Goal: Transaction & Acquisition: Obtain resource

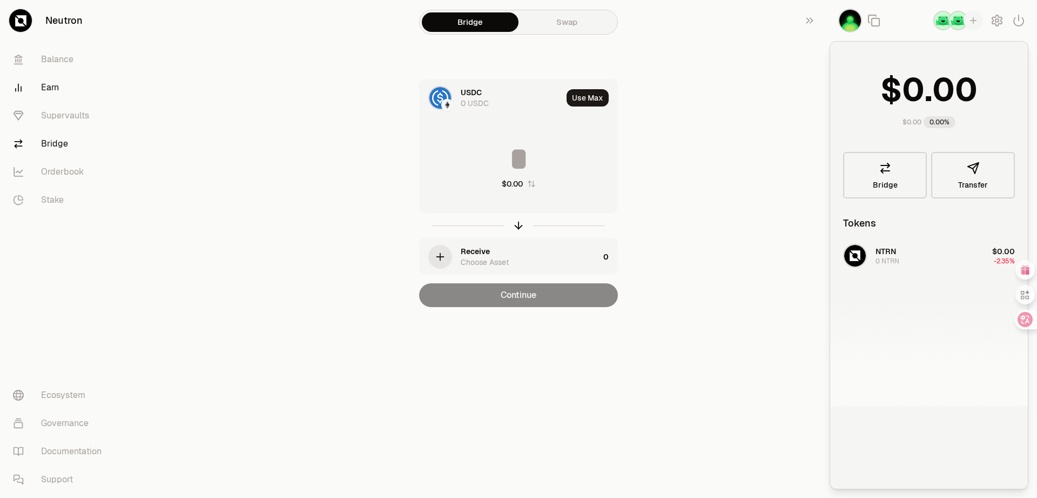
drag, startPoint x: 49, startPoint y: 61, endPoint x: 66, endPoint y: 80, distance: 25.6
click at [49, 61] on link "Balance" at bounding box center [60, 59] width 112 height 28
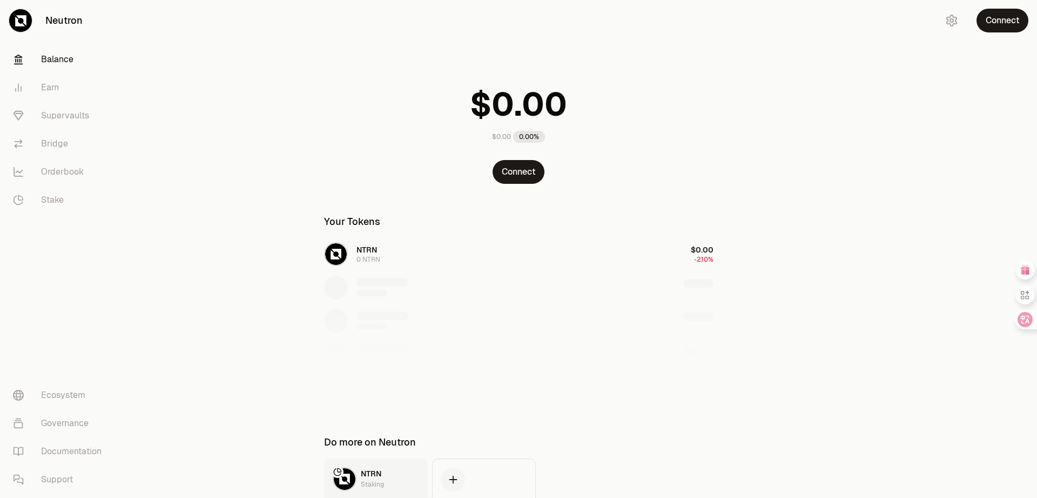
click at [369, 251] on div "NTRN 0 NTRN $0.00 -2.10%" at bounding box center [518, 321] width 415 height 166
drag, startPoint x: 369, startPoint y: 251, endPoint x: 994, endPoint y: 21, distance: 666.5
click at [994, 21] on button "Connect" at bounding box center [1003, 21] width 52 height 24
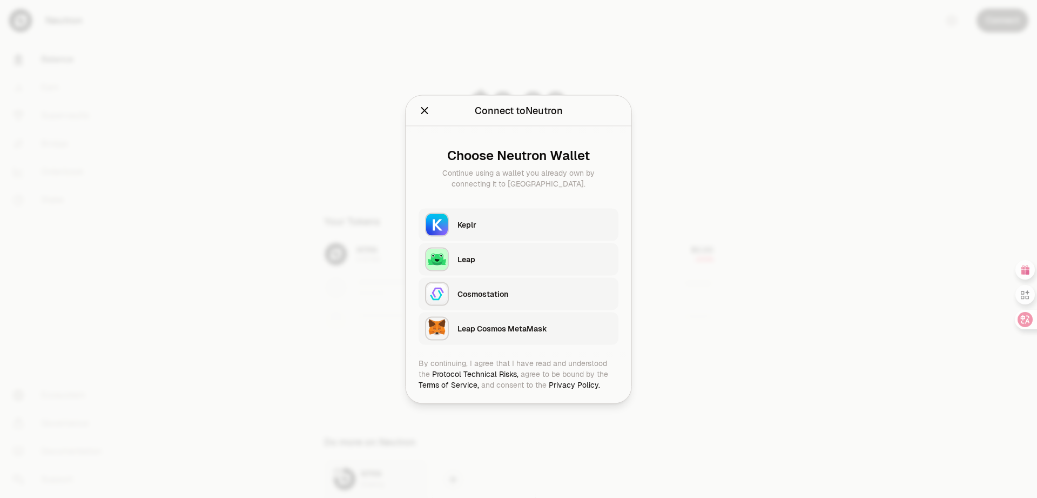
click at [462, 259] on div "Leap" at bounding box center [535, 258] width 154 height 11
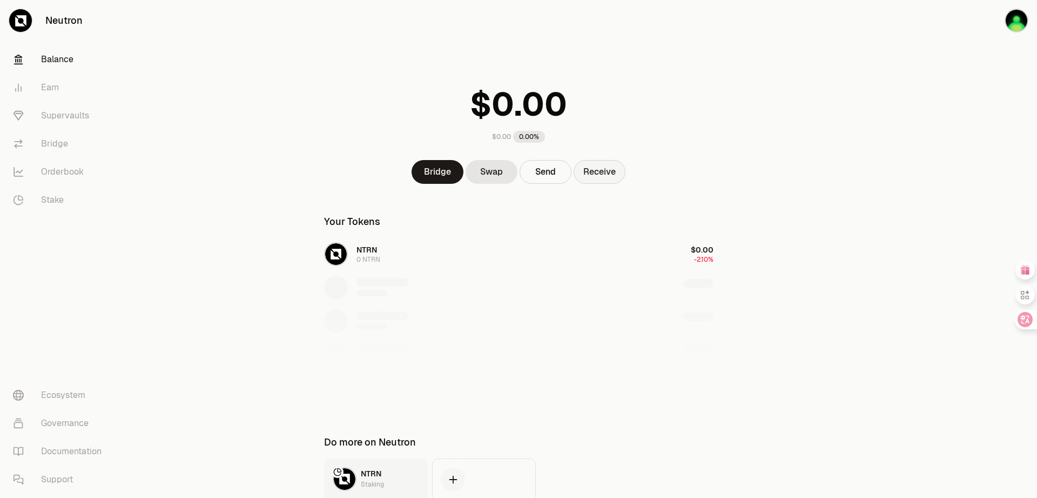
click at [601, 177] on button "Receive" at bounding box center [600, 172] width 52 height 24
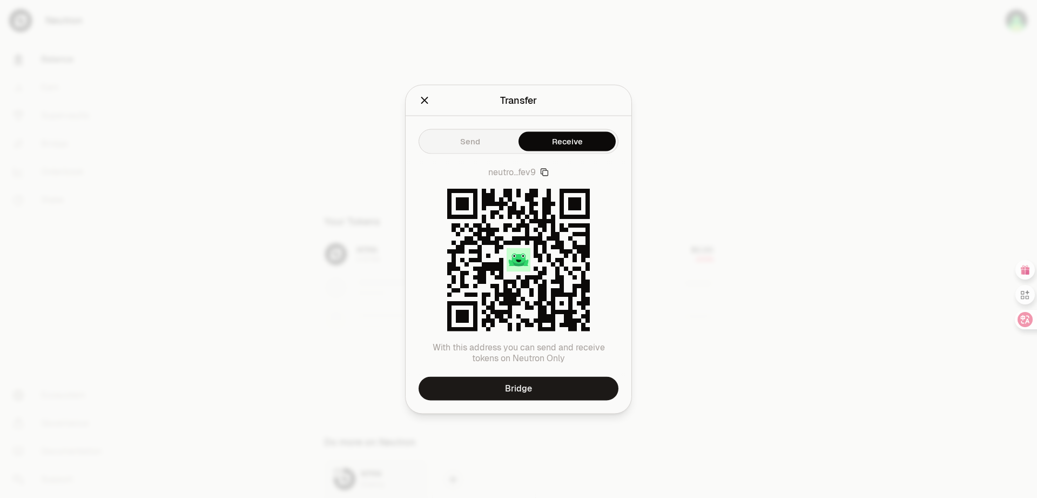
click at [423, 108] on h2 "Transfer" at bounding box center [519, 100] width 200 height 22
click at [424, 101] on icon "Close" at bounding box center [424, 100] width 7 height 7
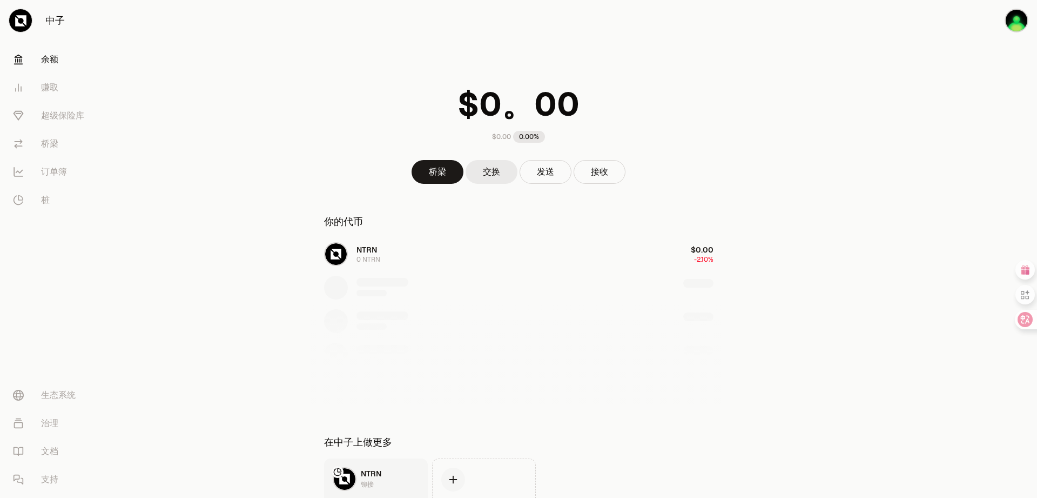
click at [499, 170] on font "交换" at bounding box center [491, 171] width 17 height 11
click at [538, 171] on font "发送" at bounding box center [545, 171] width 17 height 11
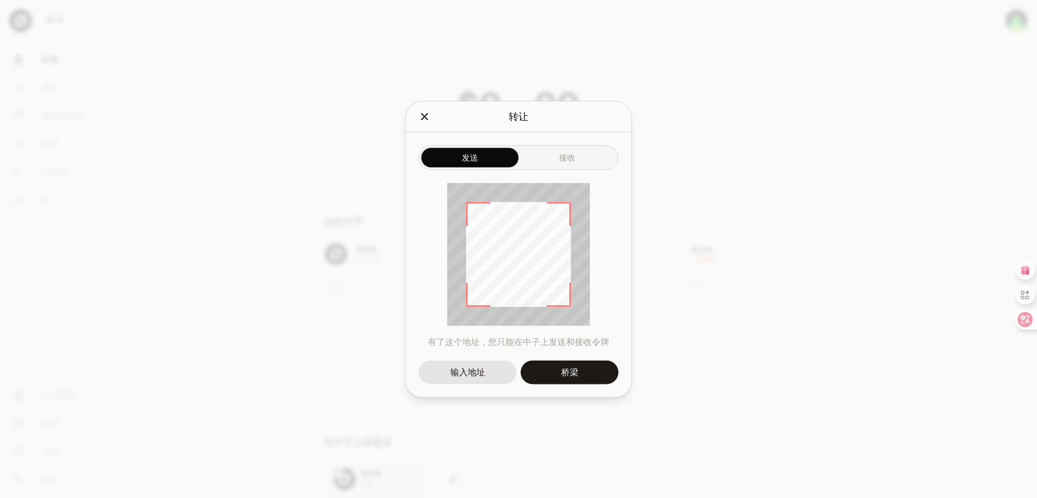
click at [568, 164] on div "发送 接收 有了这个地址，您只能在中子上发送和接收令牌 输入地址 桥梁" at bounding box center [519, 264] width 226 height 265
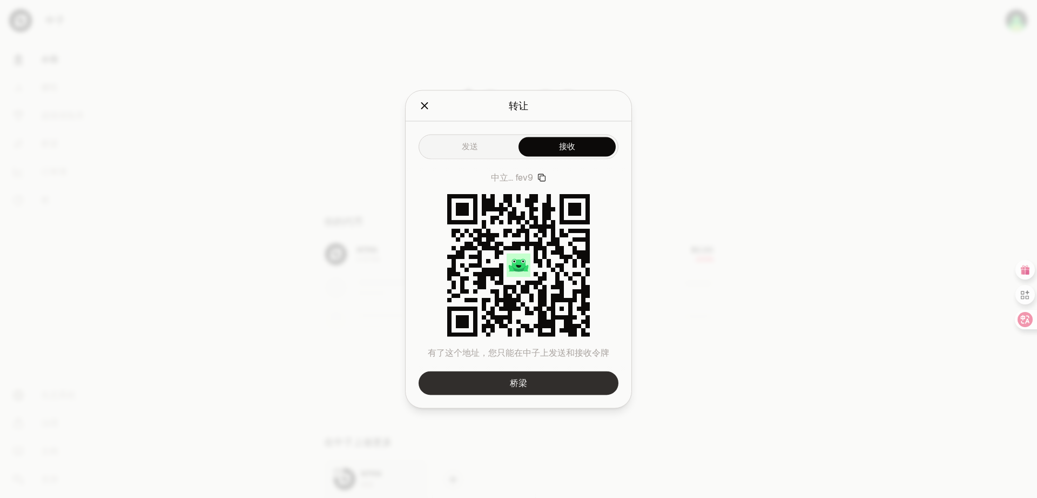
click at [526, 384] on font "桥梁" at bounding box center [518, 382] width 17 height 11
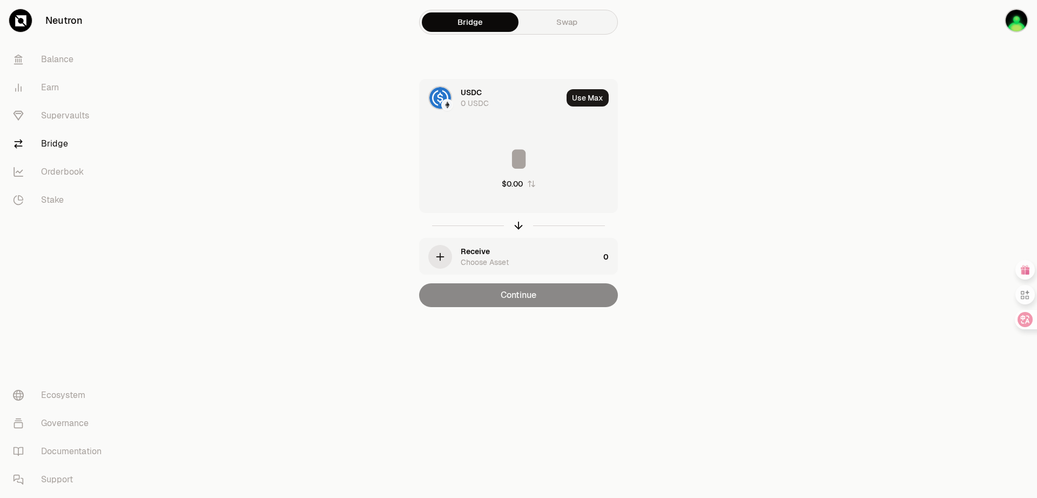
click at [443, 259] on icon "button" at bounding box center [440, 257] width 12 height 12
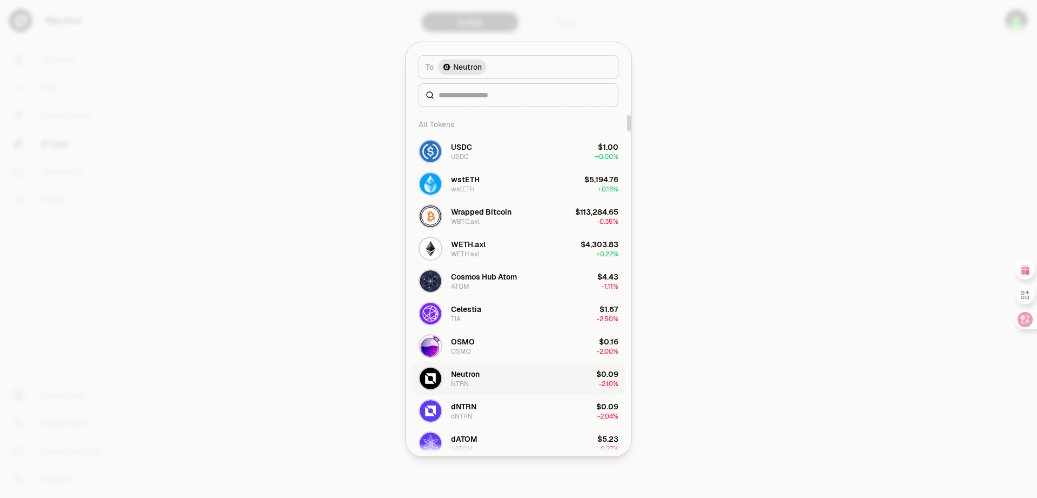
scroll to position [162, 0]
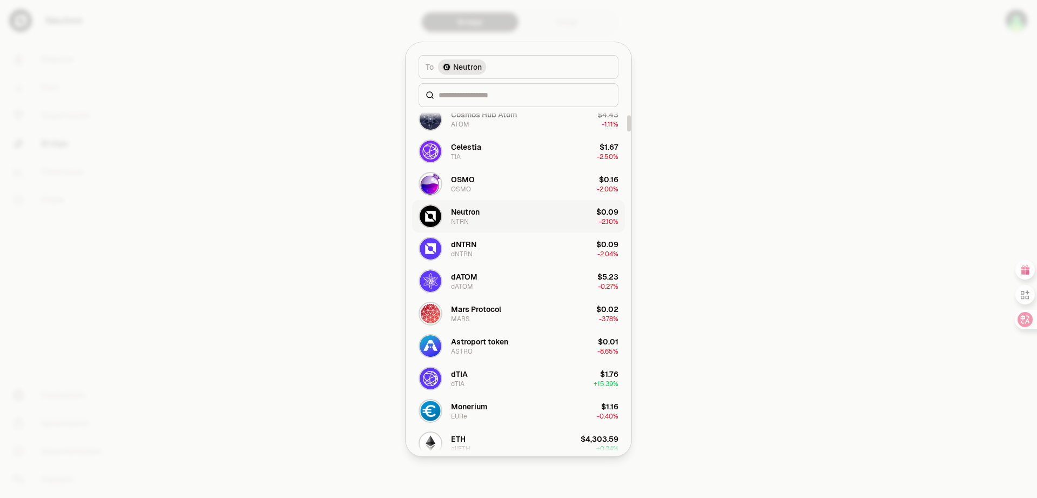
click at [460, 216] on div "Neutron" at bounding box center [465, 211] width 29 height 11
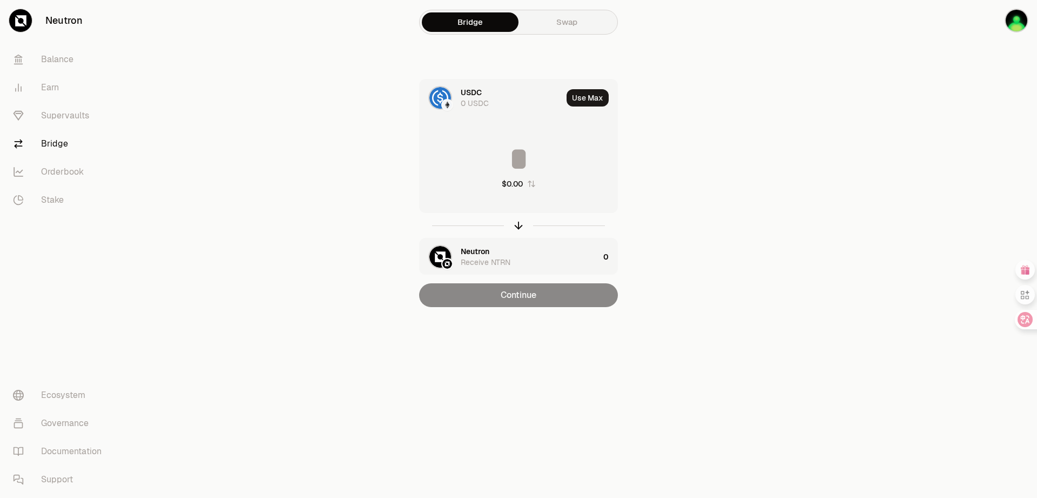
click at [475, 251] on div "Neutron" at bounding box center [475, 251] width 29 height 11
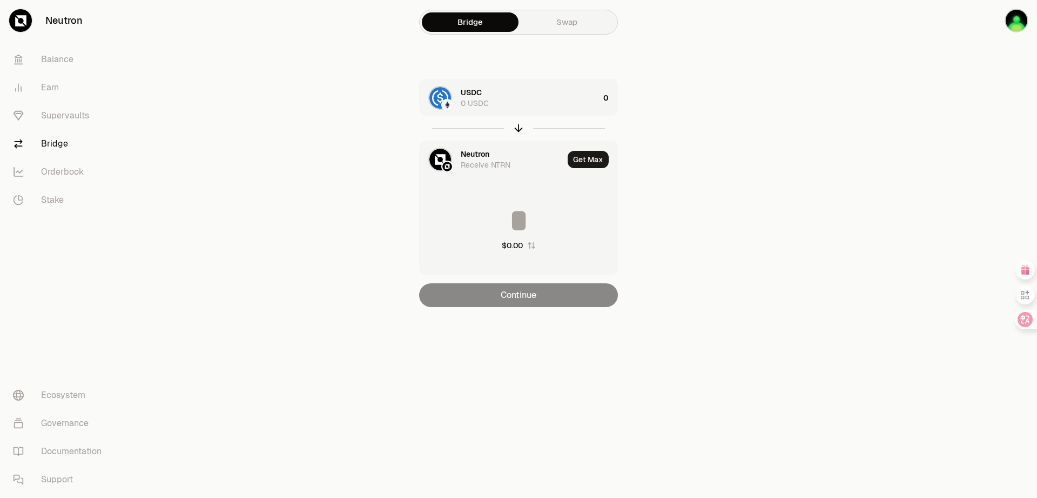
click at [522, 300] on div "Continue" at bounding box center [518, 295] width 199 height 24
click at [595, 160] on button "Get Max" at bounding box center [588, 159] width 41 height 17
click at [526, 300] on div "Continue" at bounding box center [518, 295] width 199 height 24
click at [533, 245] on icon "button" at bounding box center [531, 245] width 9 height 9
